Goal: Find specific page/section: Find specific page/section

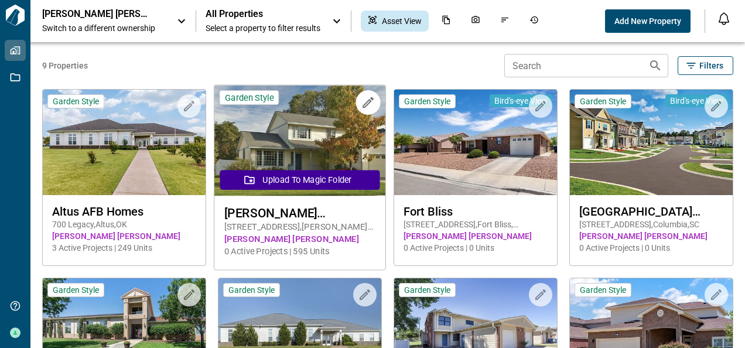
click at [295, 138] on img at bounding box center [299, 140] width 171 height 111
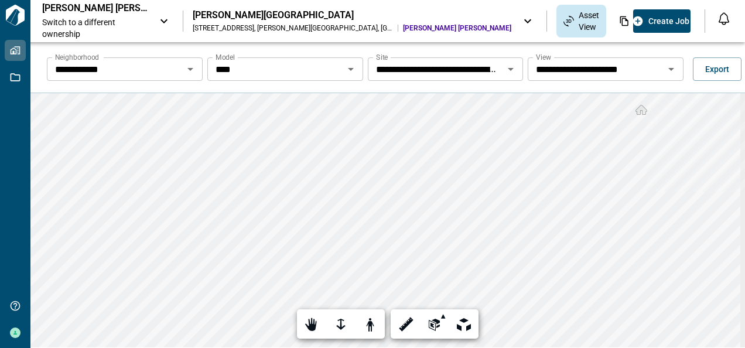
click at [348, 68] on icon "Open" at bounding box center [351, 69] width 6 height 3
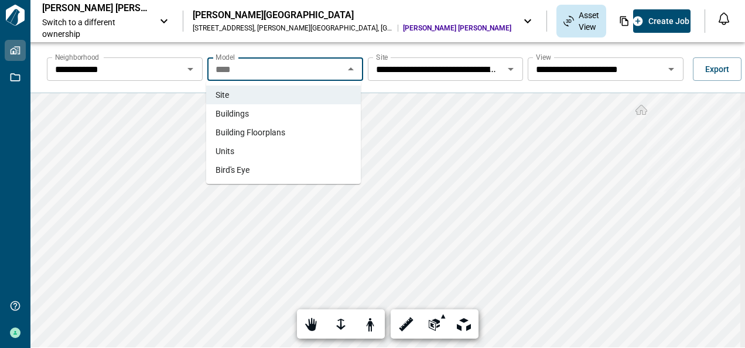
click at [235, 114] on span "Buildings" at bounding box center [232, 114] width 33 height 12
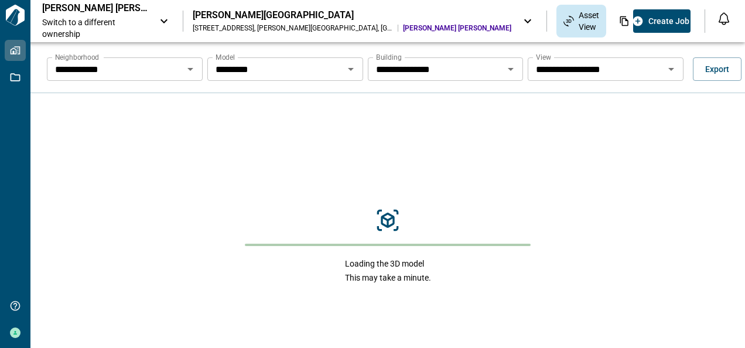
click at [508, 69] on icon "Open" at bounding box center [511, 69] width 6 height 3
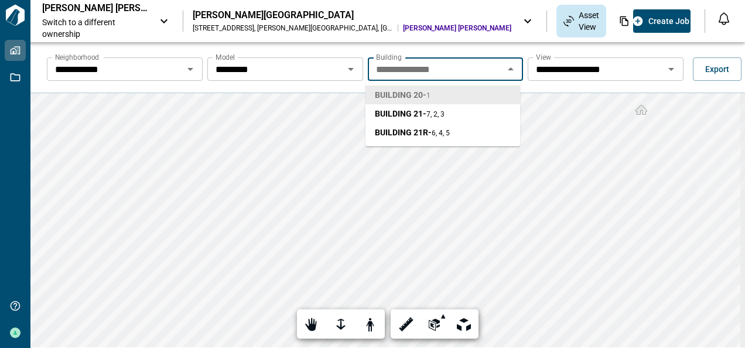
click at [668, 69] on icon "Open" at bounding box center [671, 69] width 6 height 3
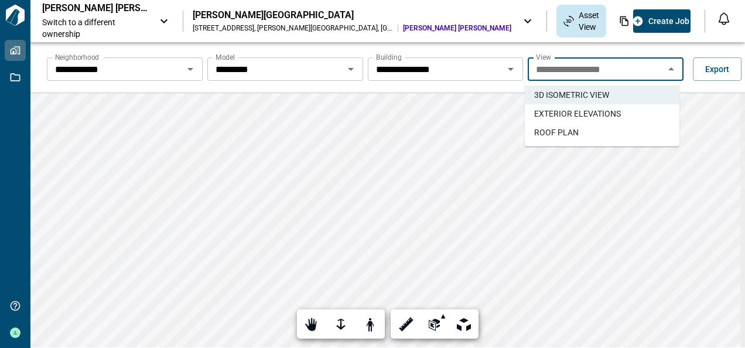
click at [581, 112] on span "EXTERIOR ELEVATIONS" at bounding box center [577, 114] width 87 height 12
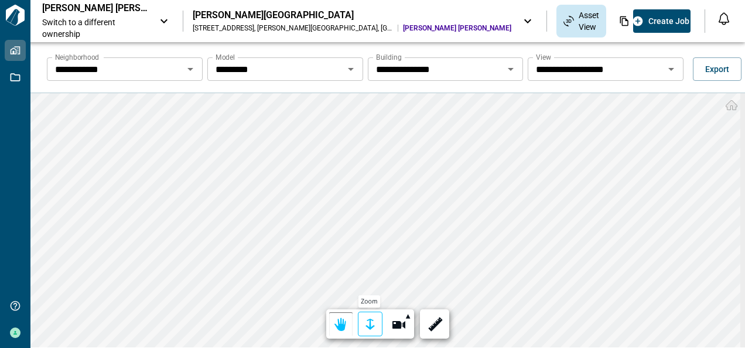
click at [368, 320] on div at bounding box center [370, 325] width 16 height 18
click at [370, 326] on div at bounding box center [370, 325] width 16 height 18
click at [357, 347] on html "**********" at bounding box center [372, 174] width 745 height 348
click at [348, 69] on icon "Open" at bounding box center [351, 69] width 6 height 3
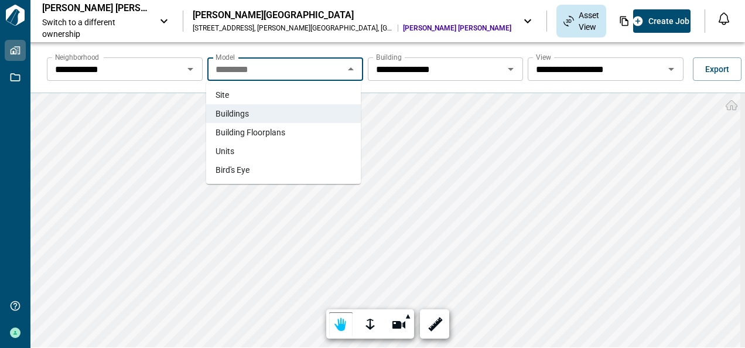
click at [235, 94] on li "Site" at bounding box center [283, 94] width 155 height 19
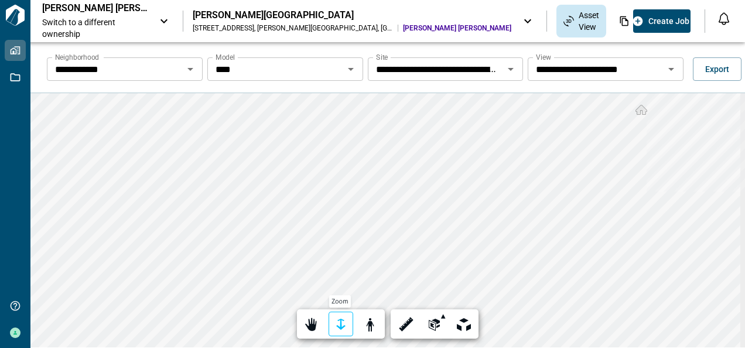
click at [339, 320] on div at bounding box center [341, 325] width 16 height 18
click at [350, 68] on icon "Open" at bounding box center [351, 69] width 6 height 3
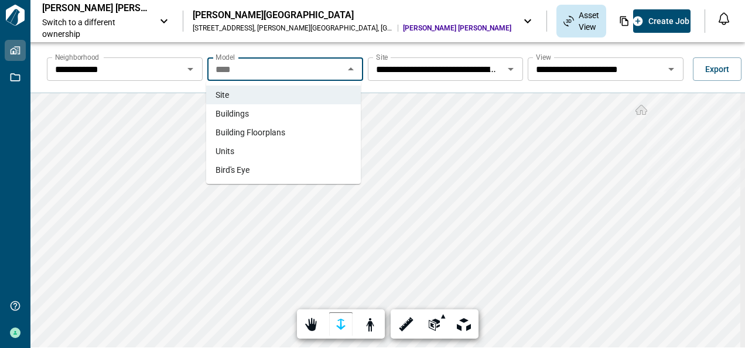
click at [228, 151] on span "Units" at bounding box center [225, 151] width 19 height 12
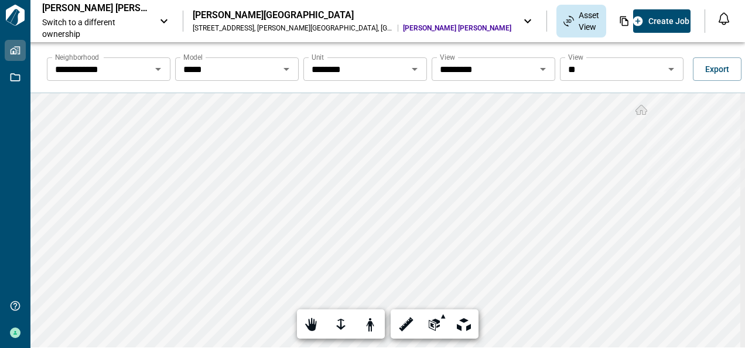
click at [411, 67] on icon "Open" at bounding box center [415, 69] width 14 height 14
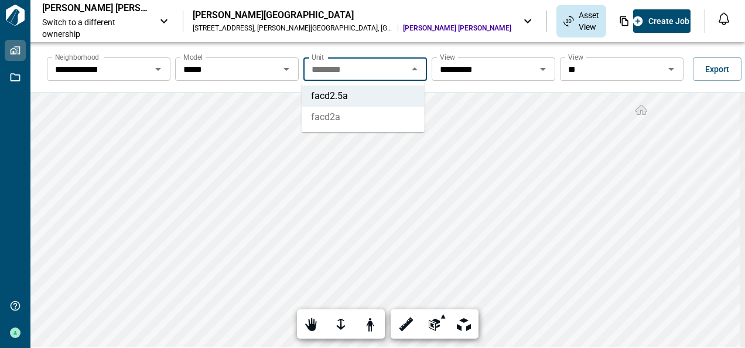
click at [341, 117] on li "facd2a" at bounding box center [363, 117] width 123 height 21
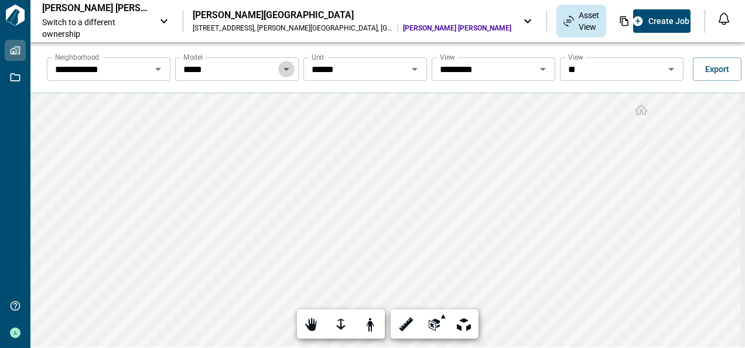
click at [286, 69] on icon "Open" at bounding box center [286, 69] width 6 height 3
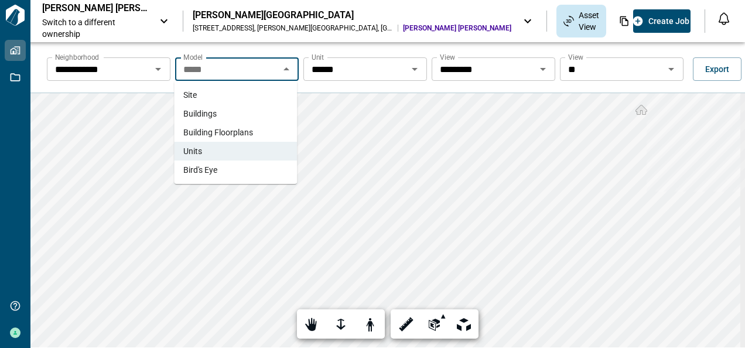
click at [187, 95] on span "Site" at bounding box center [189, 95] width 13 height 12
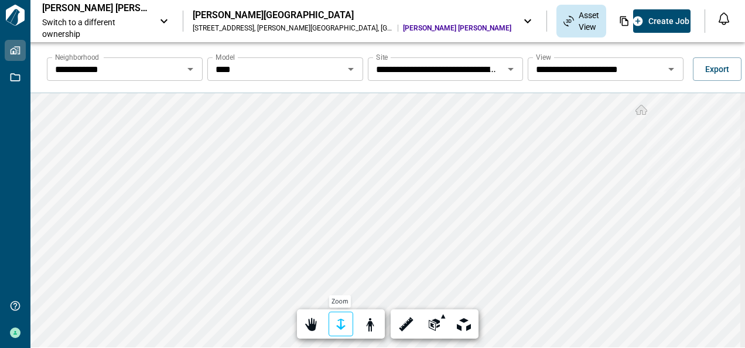
click at [339, 319] on div at bounding box center [341, 325] width 16 height 18
click at [350, 69] on icon "Open" at bounding box center [351, 69] width 14 height 14
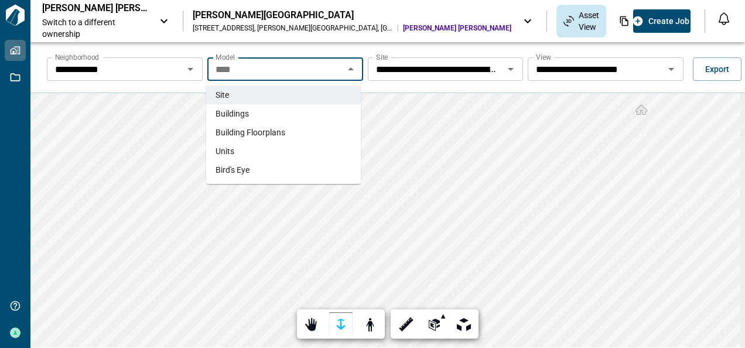
click at [240, 132] on span "Building Floorplans" at bounding box center [251, 132] width 70 height 12
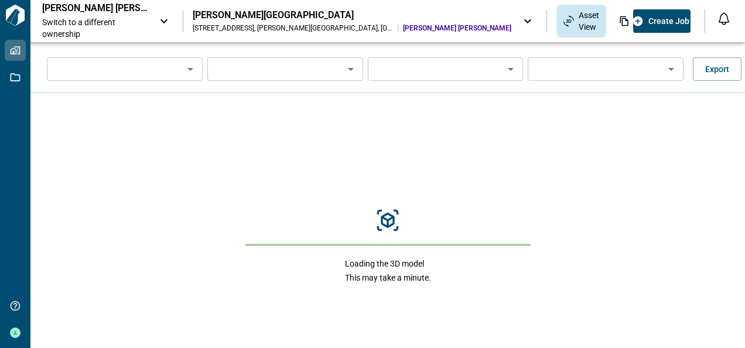
type input "**********"
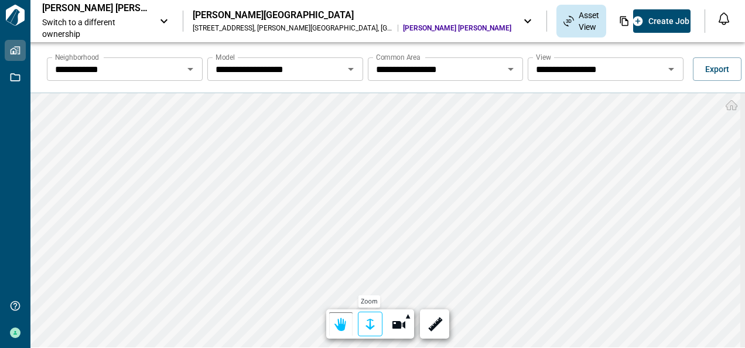
click at [367, 323] on div at bounding box center [370, 325] width 16 height 18
click at [368, 323] on div at bounding box center [370, 325] width 16 height 18
click at [350, 68] on icon "Open" at bounding box center [351, 69] width 6 height 3
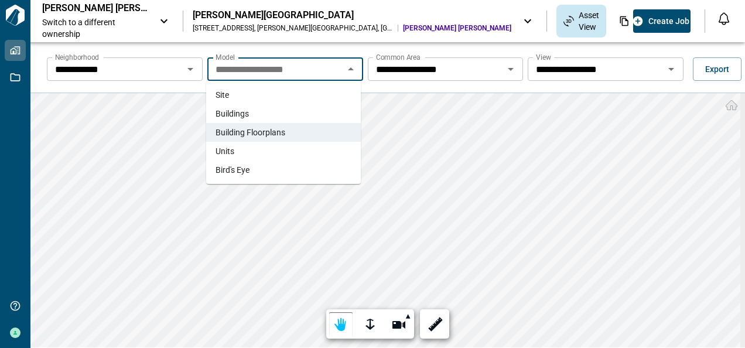
click at [241, 114] on span "Buildings" at bounding box center [232, 114] width 33 height 12
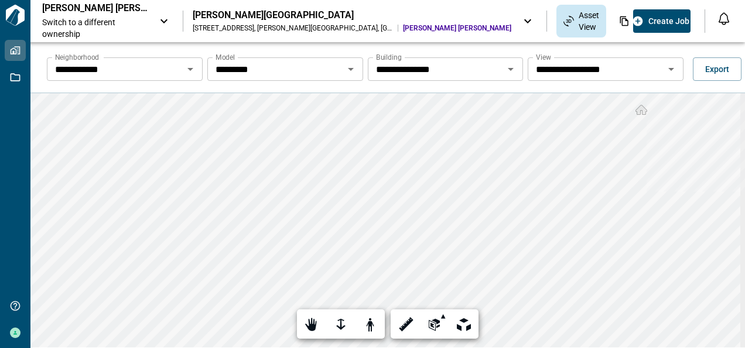
click at [668, 68] on icon "Open" at bounding box center [671, 69] width 6 height 3
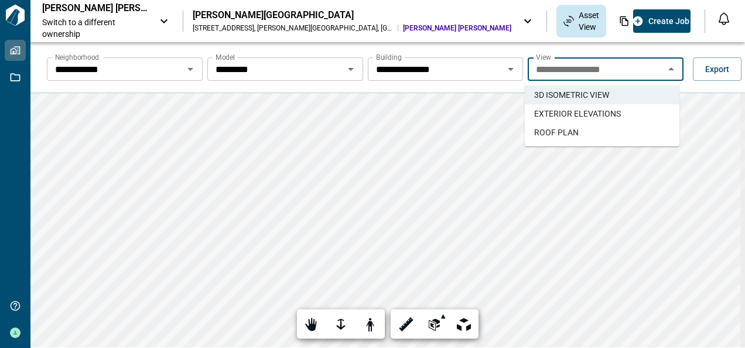
click at [595, 110] on span "EXTERIOR ELEVATIONS" at bounding box center [577, 114] width 87 height 12
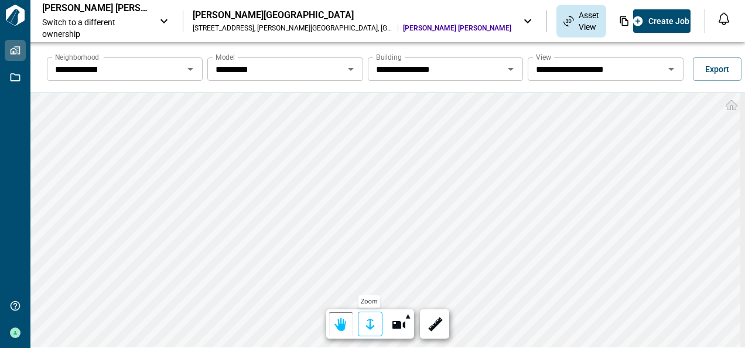
click at [367, 324] on div at bounding box center [370, 325] width 16 height 18
click at [364, 324] on div at bounding box center [370, 325] width 16 height 18
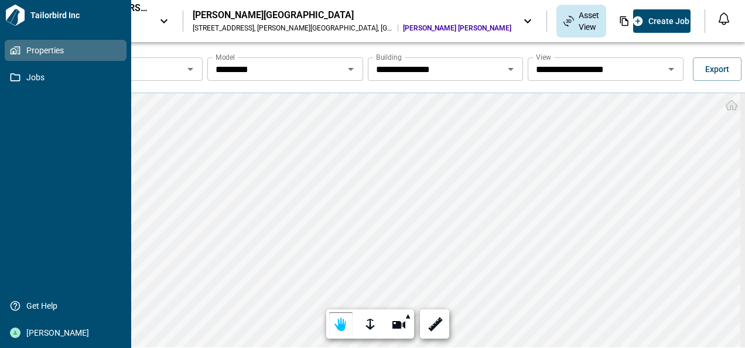
click at [36, 48] on span "Properties" at bounding box center [67, 51] width 95 height 12
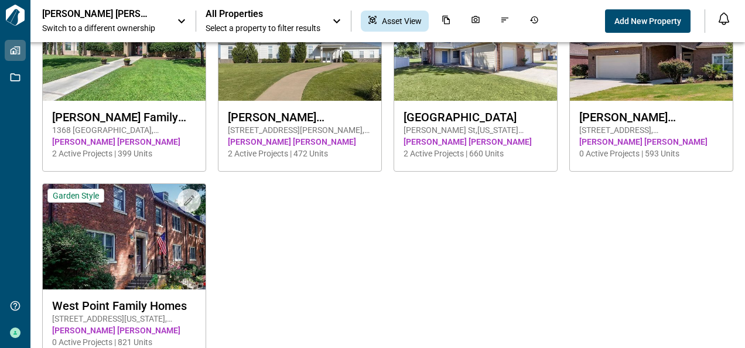
scroll to position [302, 0]
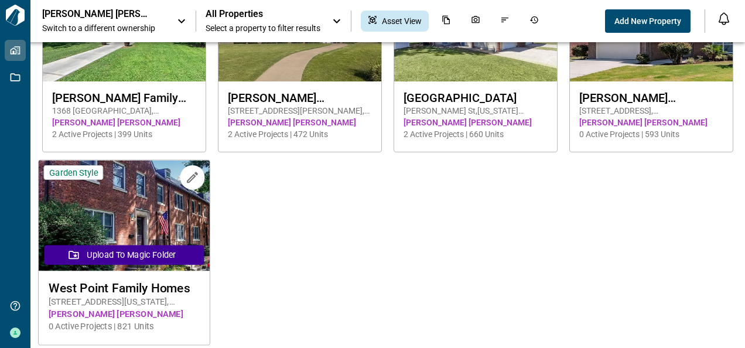
click at [98, 208] on img at bounding box center [124, 215] width 171 height 111
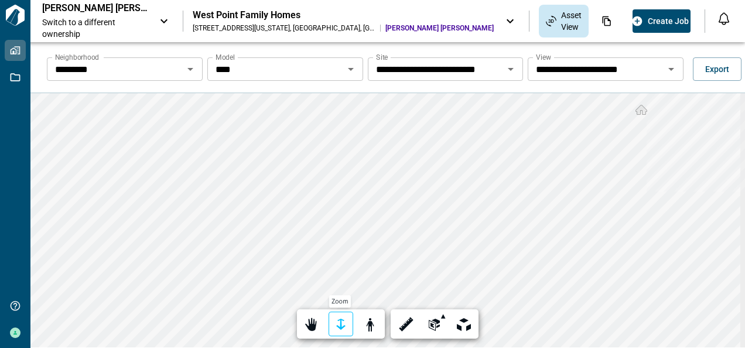
click at [340, 324] on div at bounding box center [341, 325] width 16 height 18
click at [337, 322] on div at bounding box center [341, 325] width 16 height 18
click at [187, 69] on icon "Open" at bounding box center [190, 69] width 6 height 3
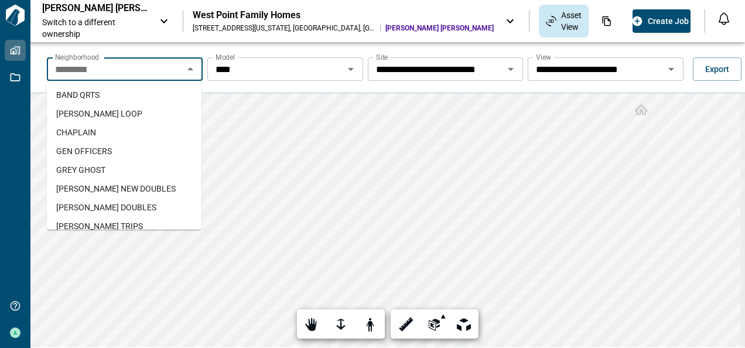
click at [102, 112] on span "[PERSON_NAME] LOOP" at bounding box center [99, 114] width 86 height 12
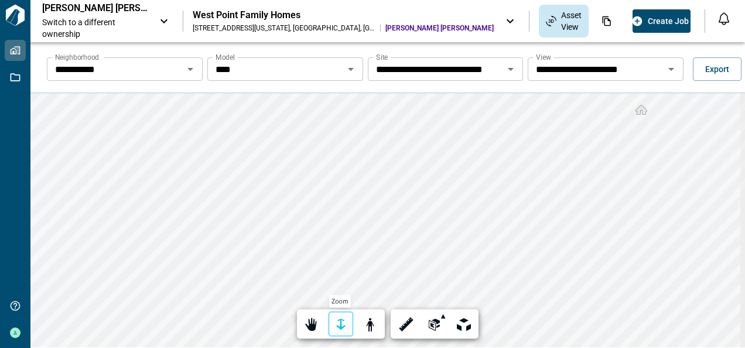
click at [336, 321] on div at bounding box center [341, 325] width 16 height 18
click at [348, 70] on icon "Open" at bounding box center [351, 69] width 6 height 3
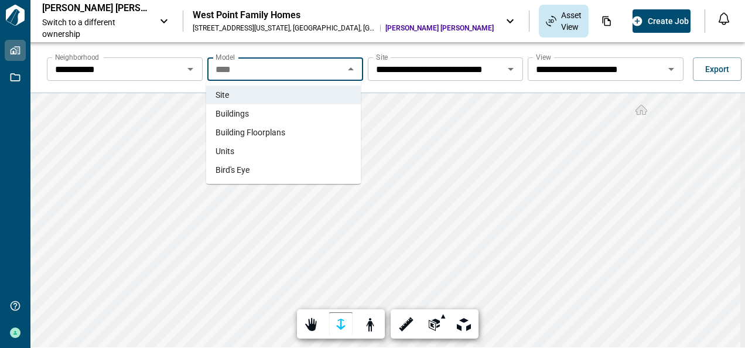
click at [247, 111] on span "Buildings" at bounding box center [232, 114] width 33 height 12
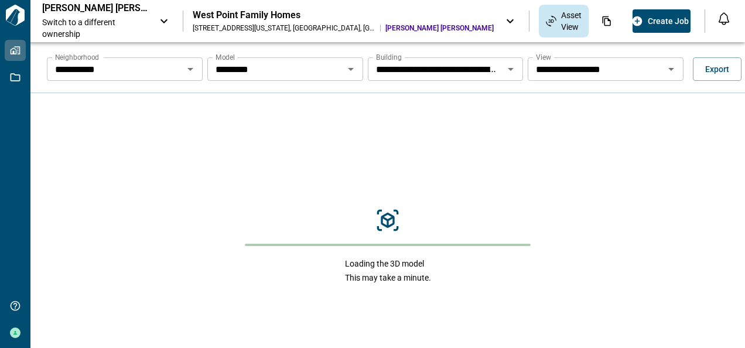
click at [508, 69] on icon "Open" at bounding box center [511, 69] width 6 height 3
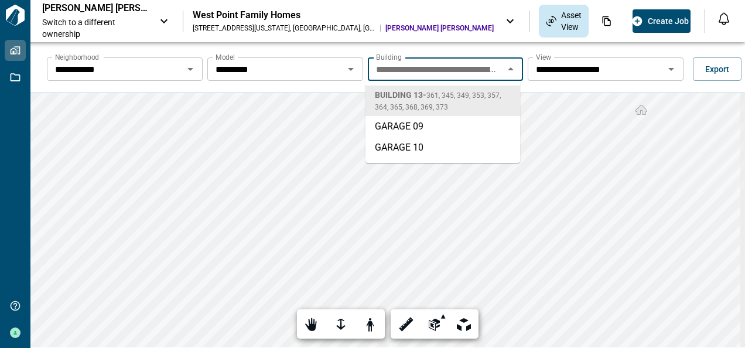
scroll to position [0, 136]
click at [401, 101] on span "BUILDING 13 - 361, 345, 349, 353, 357, 364, 365, 368, 369, 373" at bounding box center [443, 100] width 136 height 23
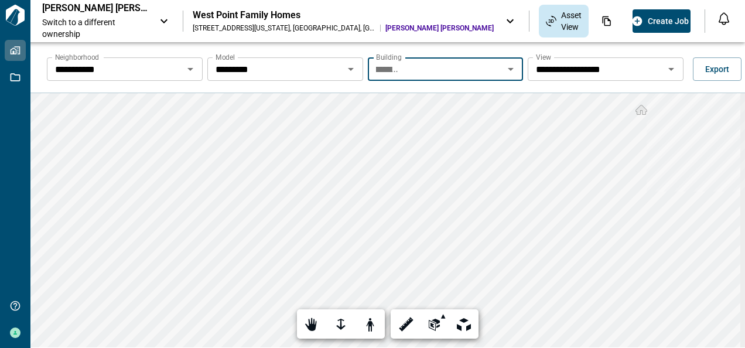
click at [508, 69] on icon "Open" at bounding box center [511, 69] width 6 height 3
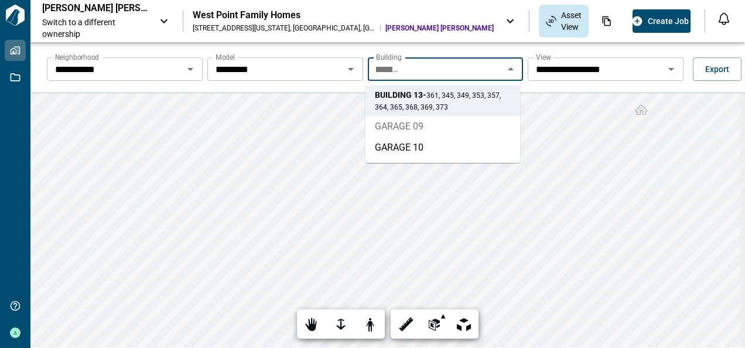
click at [429, 124] on li "GARAGE 09" at bounding box center [442, 126] width 155 height 21
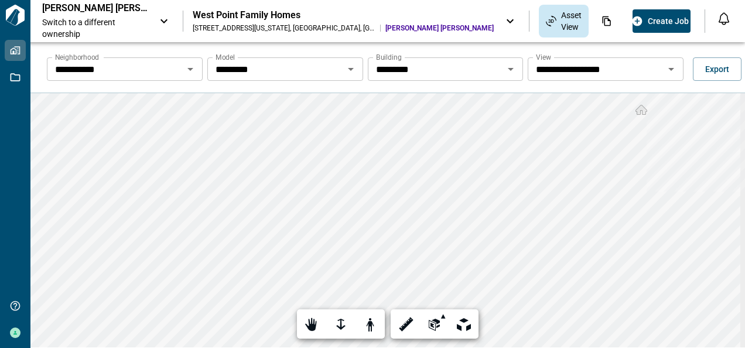
click at [505, 69] on icon "Open" at bounding box center [511, 69] width 14 height 14
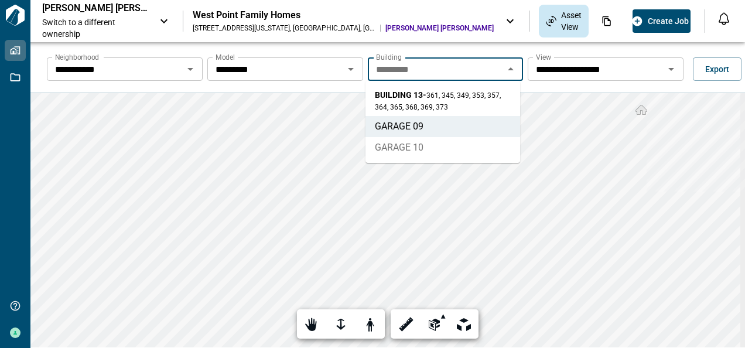
click at [437, 142] on li "GARAGE 10" at bounding box center [442, 147] width 155 height 21
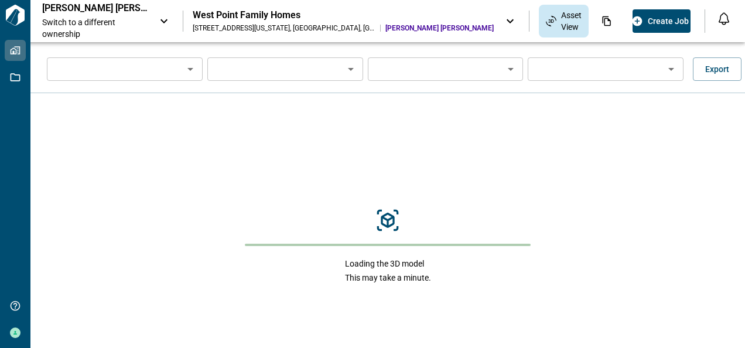
type input "**********"
type input "*********"
type input "**********"
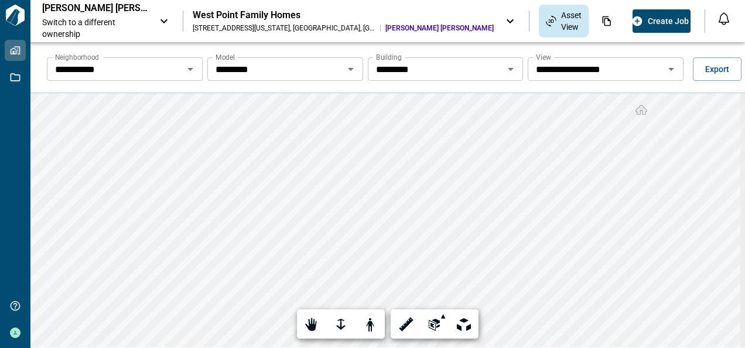
click at [348, 68] on icon "Open" at bounding box center [351, 69] width 6 height 3
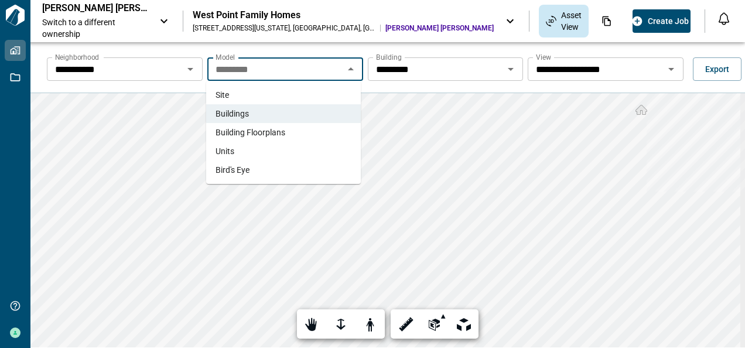
click at [220, 93] on span "Site" at bounding box center [222, 95] width 13 height 12
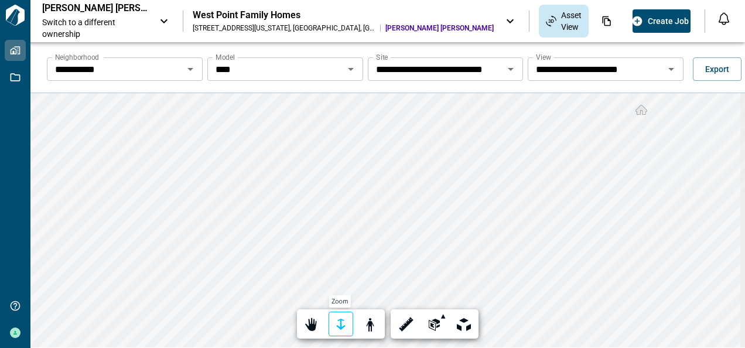
click at [337, 322] on div at bounding box center [341, 325] width 16 height 18
click at [350, 68] on icon "Open" at bounding box center [351, 69] width 6 height 3
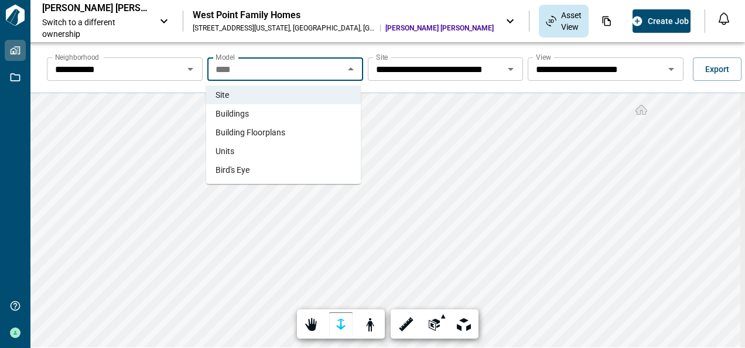
click at [257, 117] on li "Buildings" at bounding box center [283, 113] width 155 height 19
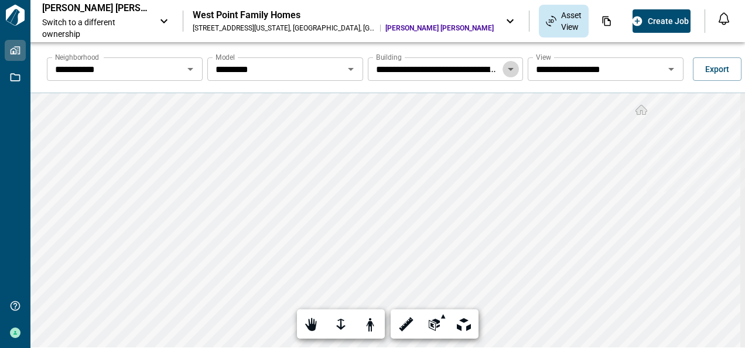
click at [509, 68] on icon "Open" at bounding box center [511, 69] width 6 height 3
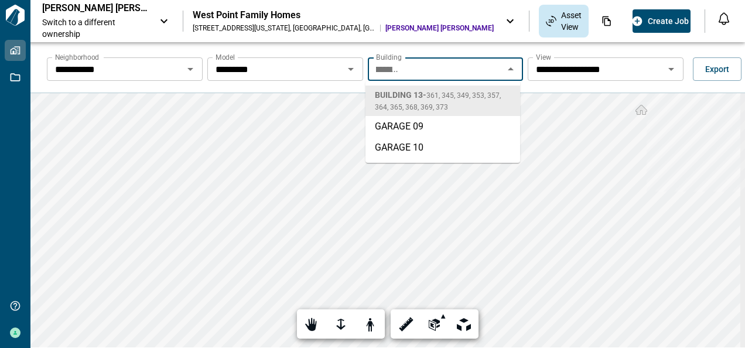
click at [460, 100] on span "BUILDING 13 - 361, 345, 349, 353, 357, 364, 365, 368, 369, 373" at bounding box center [443, 100] width 136 height 23
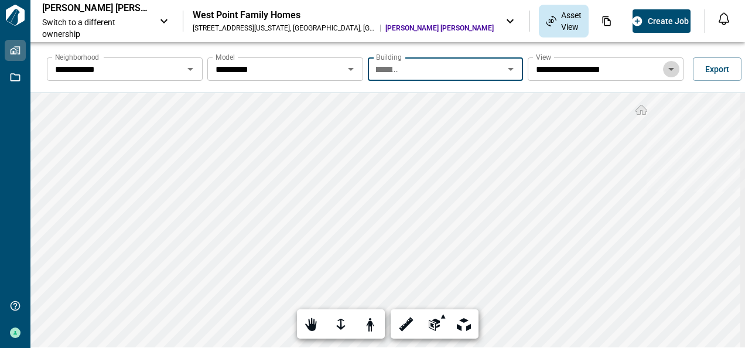
click at [668, 69] on icon "Open" at bounding box center [671, 69] width 6 height 3
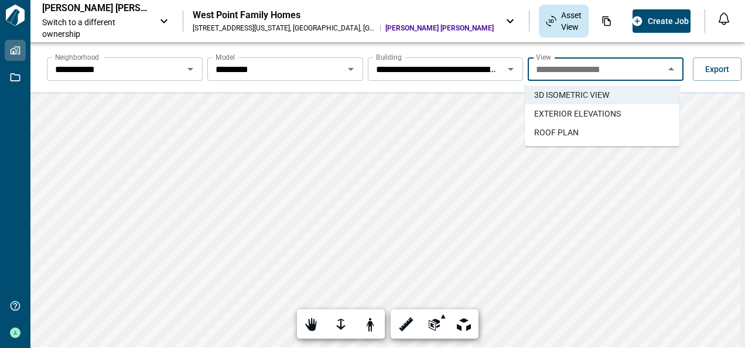
click at [591, 110] on span "EXTERIOR ELEVATIONS" at bounding box center [577, 114] width 87 height 12
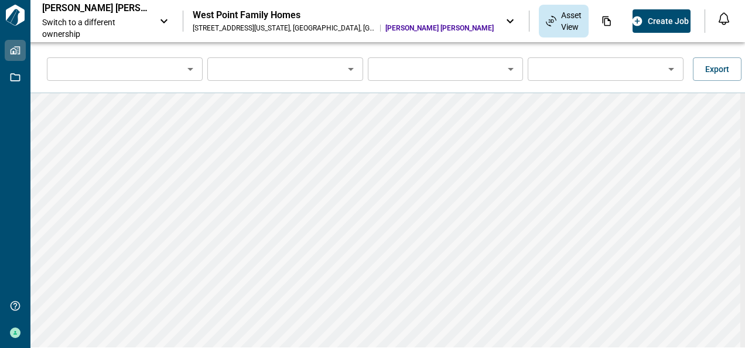
type input "**********"
type input "*********"
type input "**********"
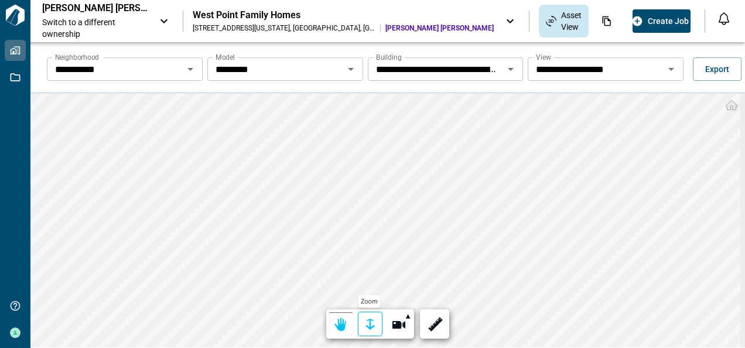
click at [372, 321] on div at bounding box center [370, 325] width 16 height 18
click at [370, 325] on div at bounding box center [370, 325] width 16 height 18
click at [346, 67] on icon "Open" at bounding box center [351, 69] width 14 height 14
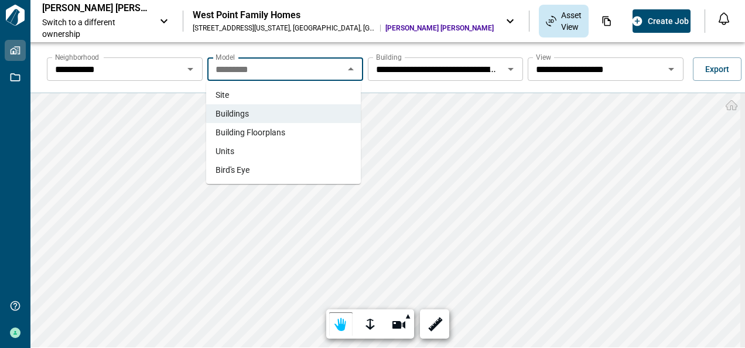
click at [230, 96] on li "Site" at bounding box center [283, 94] width 155 height 19
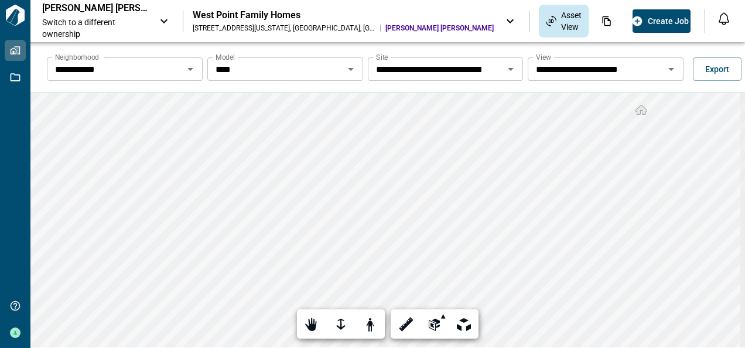
click at [668, 68] on icon "Open" at bounding box center [671, 69] width 6 height 3
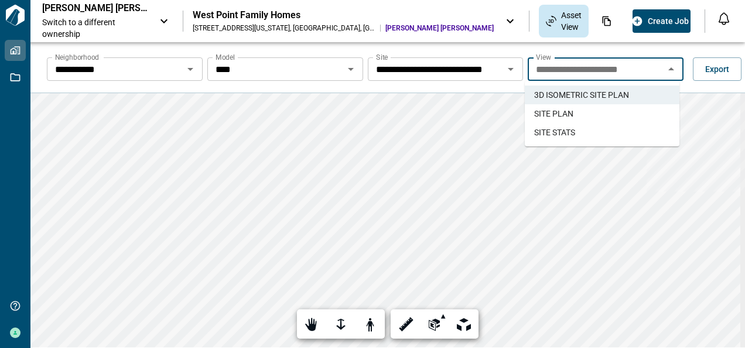
click at [555, 131] on span "SITE STATS" at bounding box center [554, 132] width 41 height 12
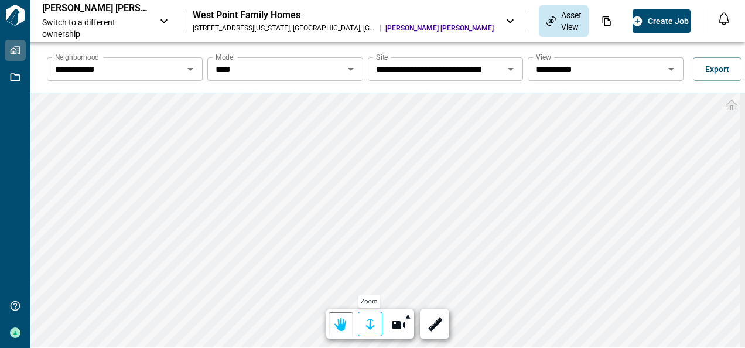
click at [367, 323] on div at bounding box center [370, 325] width 16 height 18
click at [371, 324] on div at bounding box center [370, 325] width 16 height 18
click at [348, 68] on icon "Open" at bounding box center [351, 69] width 6 height 3
